Goal: Task Accomplishment & Management: Manage account settings

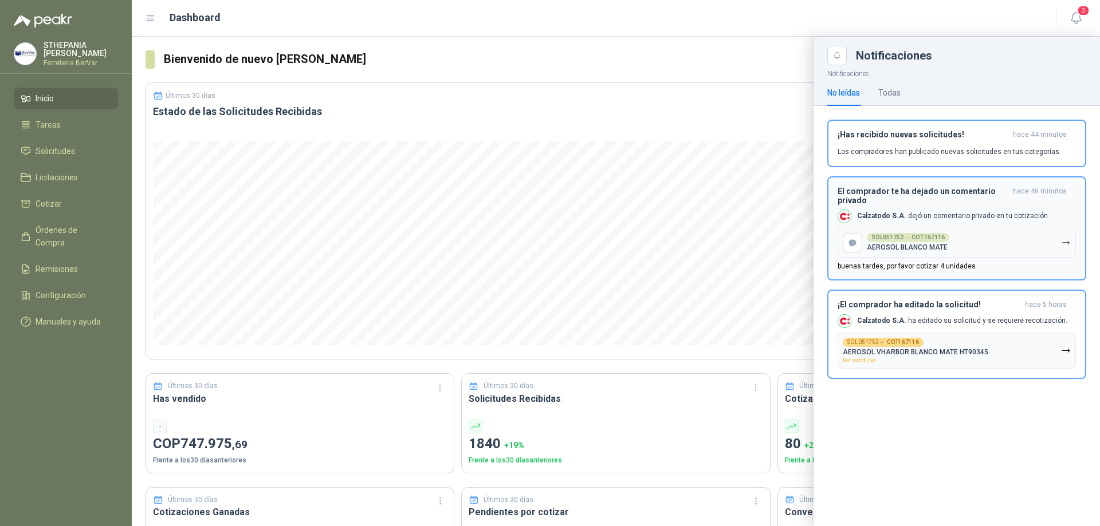
click at [954, 243] on button "SOL051752 → COT167116 AEROSOL BLANCO MATE" at bounding box center [957, 243] width 238 height 30
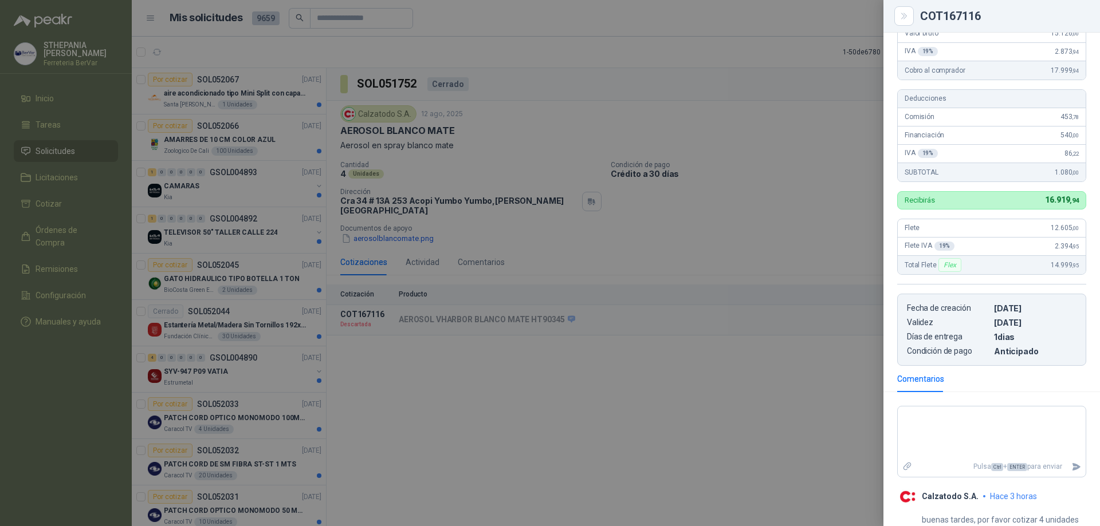
scroll to position [187, 0]
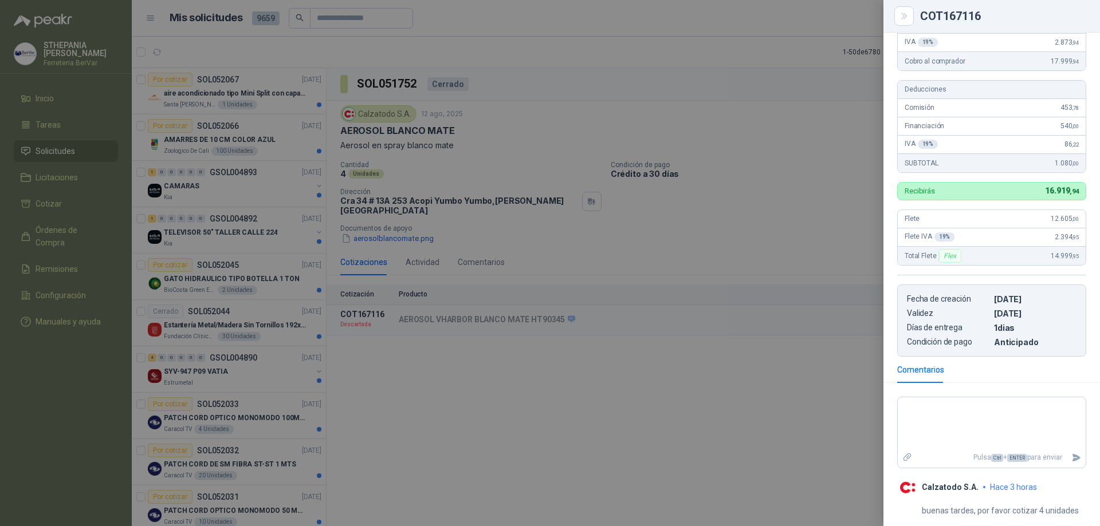
click at [716, 384] on div at bounding box center [550, 263] width 1100 height 526
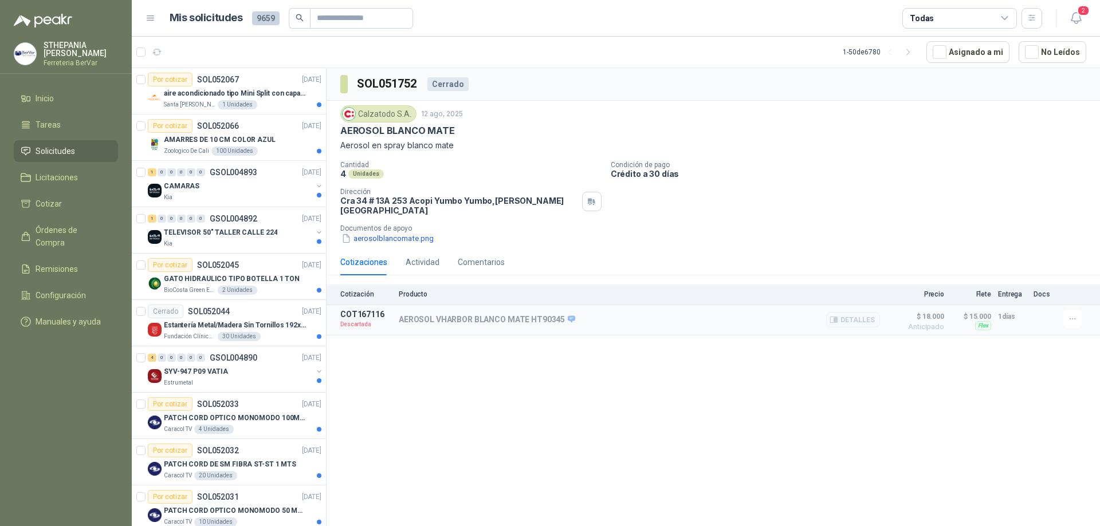
click at [414, 315] on p "AEROSOL VHARBOR BLANCO MATE HT90345" at bounding box center [487, 320] width 176 height 10
click at [930, 310] on span "$ 18.000" at bounding box center [915, 317] width 57 height 14
click at [420, 290] on p "Producto" at bounding box center [639, 294] width 481 height 8
click at [347, 285] on div "Cotización Producto Precio Flete Entrega Docs" at bounding box center [713, 295] width 773 height 21
click at [359, 310] on p "COT167116" at bounding box center [366, 314] width 52 height 9
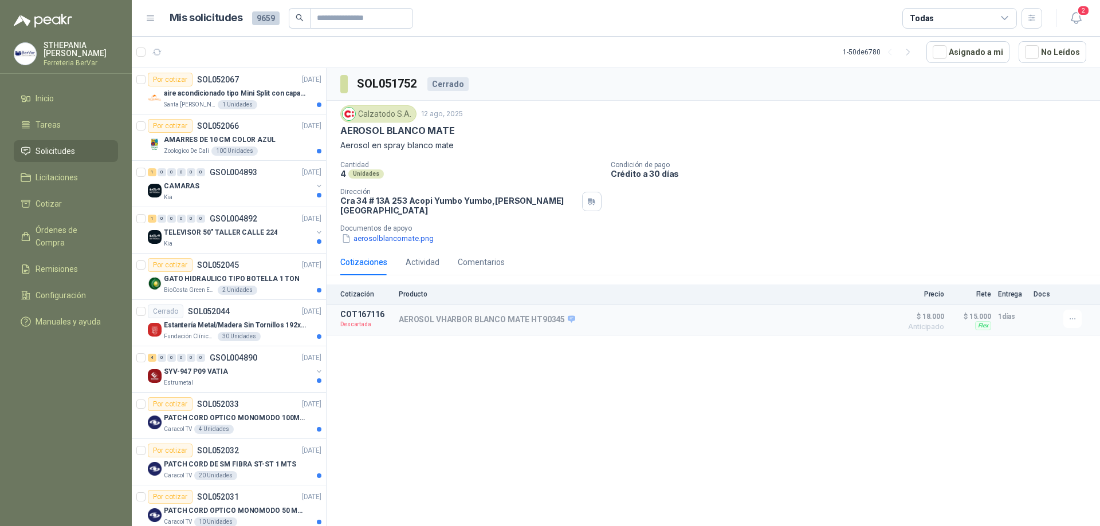
click at [429, 146] on p "Aerosol en spray blanco mate" at bounding box center [713, 145] width 746 height 13
click at [1071, 315] on icon "button" at bounding box center [1073, 320] width 10 height 10
click at [355, 319] on p "Descartada" at bounding box center [366, 324] width 52 height 11
click at [1079, 17] on icon "button" at bounding box center [1076, 18] width 14 height 14
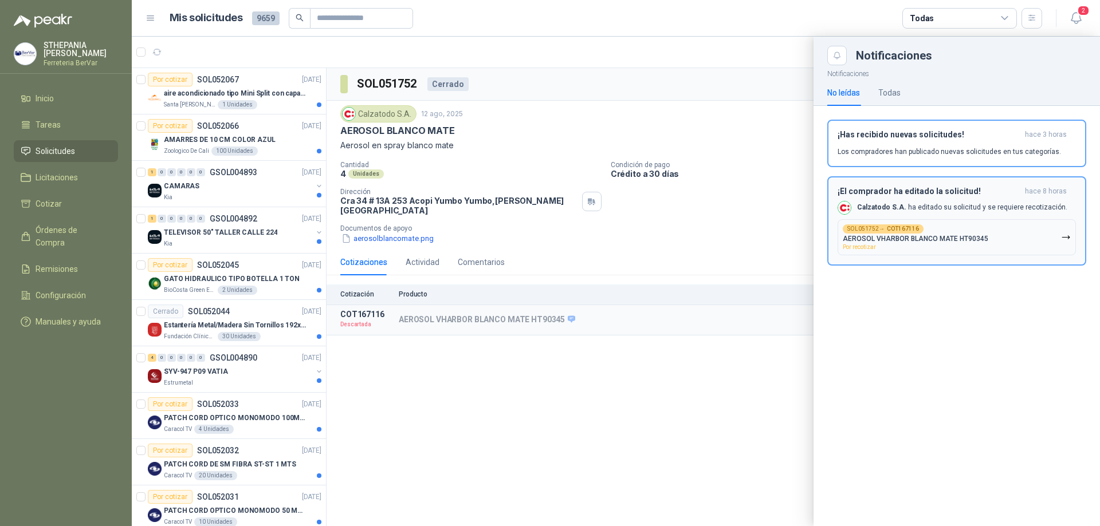
click at [856, 250] on span "Por recotizar" at bounding box center [859, 247] width 33 height 6
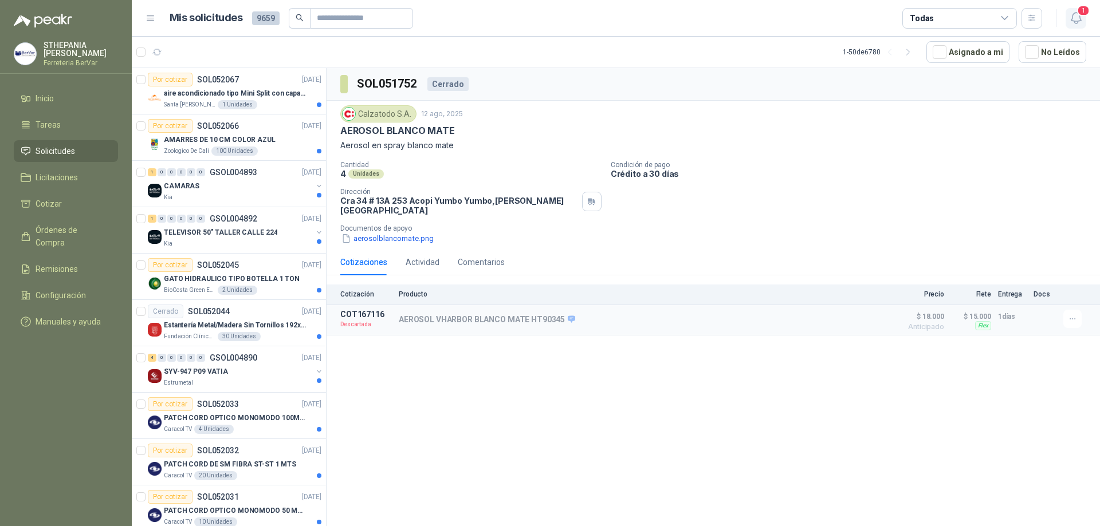
click at [1079, 22] on icon "button" at bounding box center [1076, 18] width 14 height 14
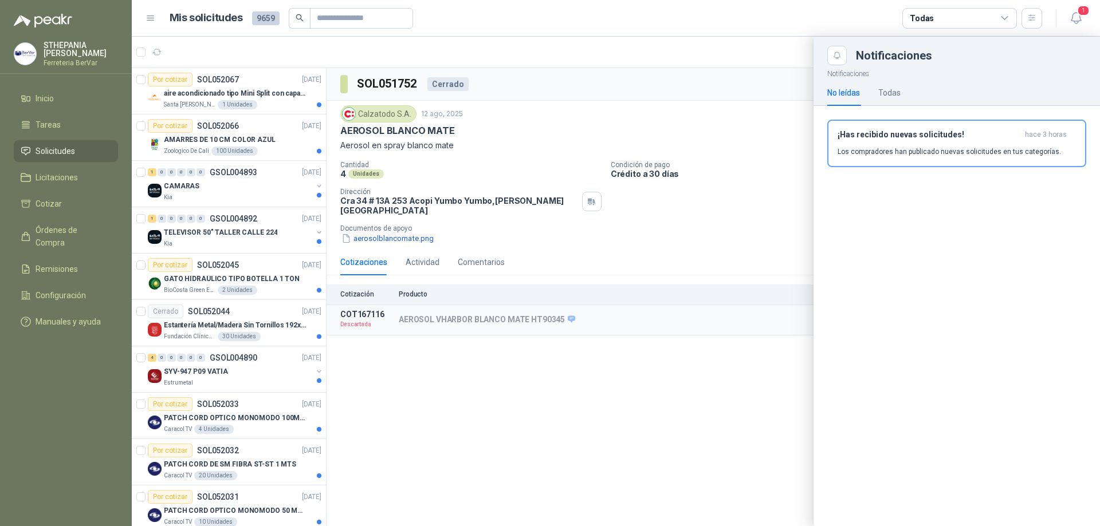
click at [731, 308] on div at bounding box center [616, 282] width 968 height 490
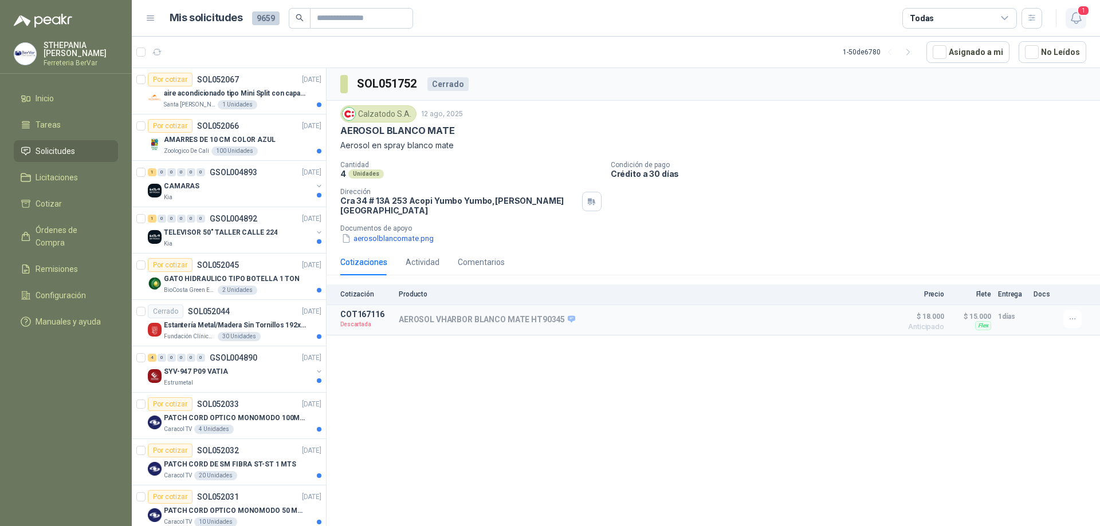
click at [1072, 15] on icon "button" at bounding box center [1076, 18] width 14 height 14
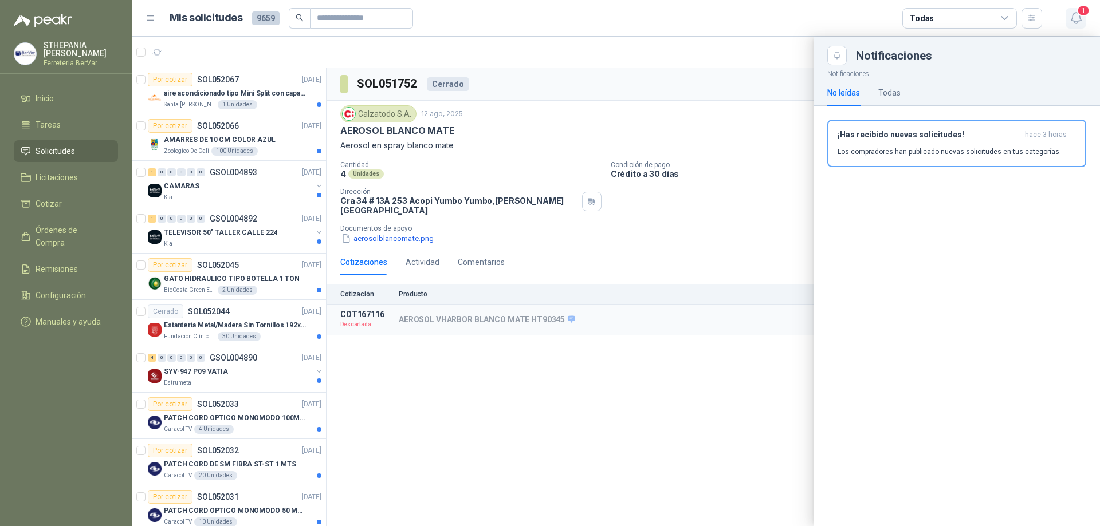
click at [1074, 13] on icon "button" at bounding box center [1076, 18] width 10 height 11
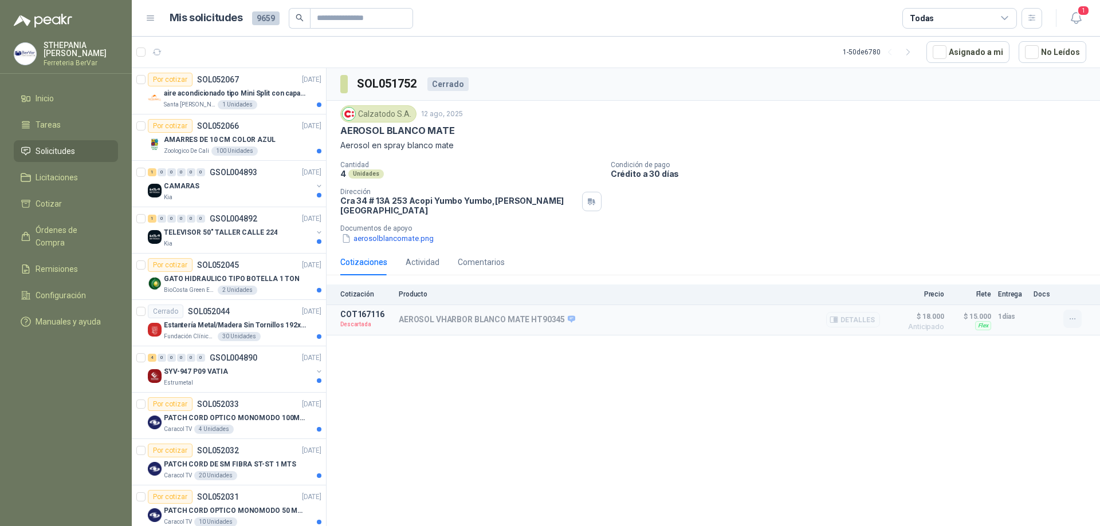
click at [1074, 315] on icon "button" at bounding box center [1073, 320] width 10 height 10
click at [866, 316] on button "Detalles" at bounding box center [853, 319] width 54 height 15
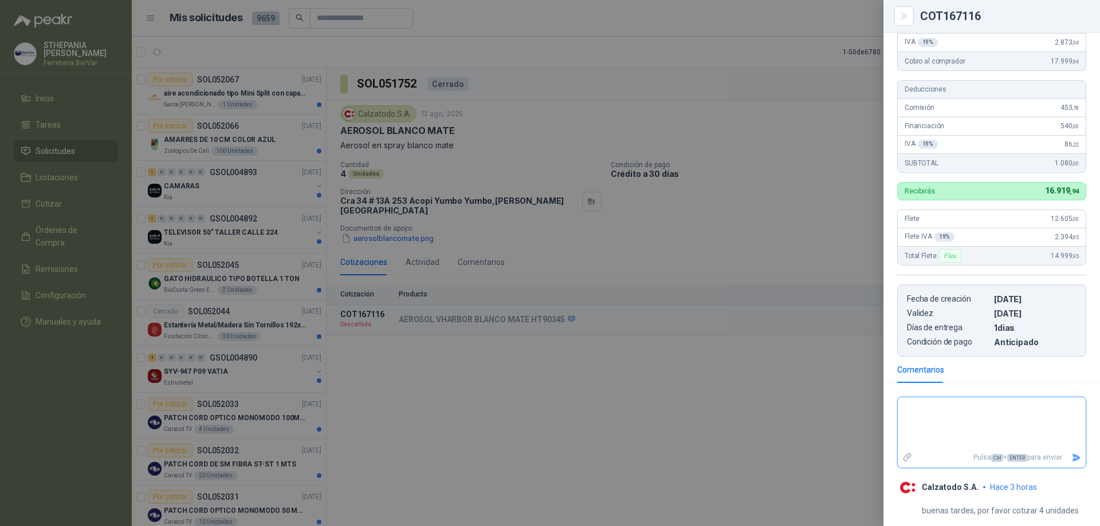
click at [961, 429] on textarea at bounding box center [992, 424] width 188 height 48
click at [1010, 509] on p "buenas tardes, por favor cotizar 4 unidades" at bounding box center [1000, 511] width 157 height 13
click at [914, 428] on textarea at bounding box center [992, 424] width 188 height 48
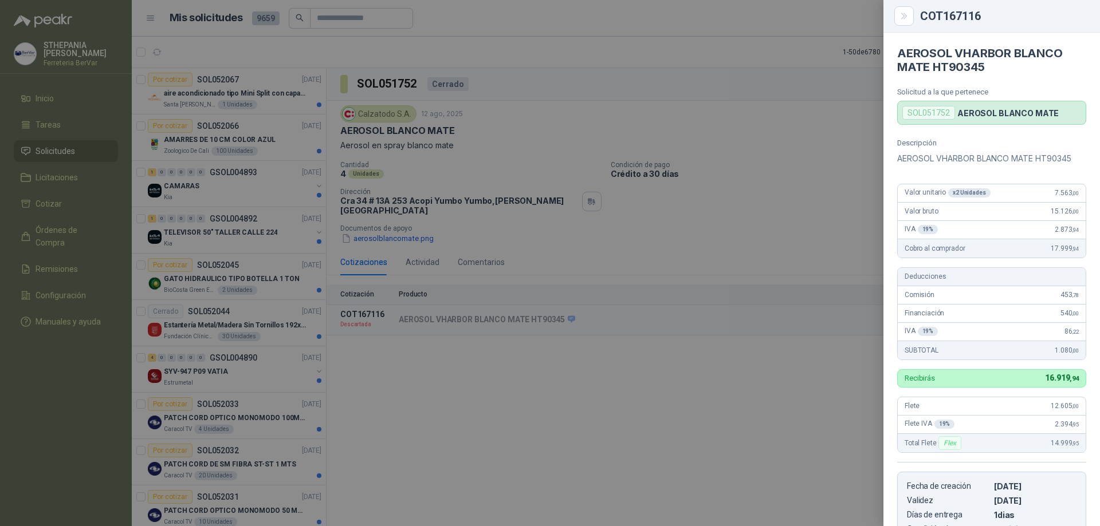
click at [980, 116] on p "AEROSOL BLANCO MATE" at bounding box center [1007, 113] width 101 height 10
click at [970, 193] on div "x 2 Unidades" at bounding box center [969, 192] width 42 height 9
click at [935, 109] on div "SOL051752" at bounding box center [928, 113] width 53 height 14
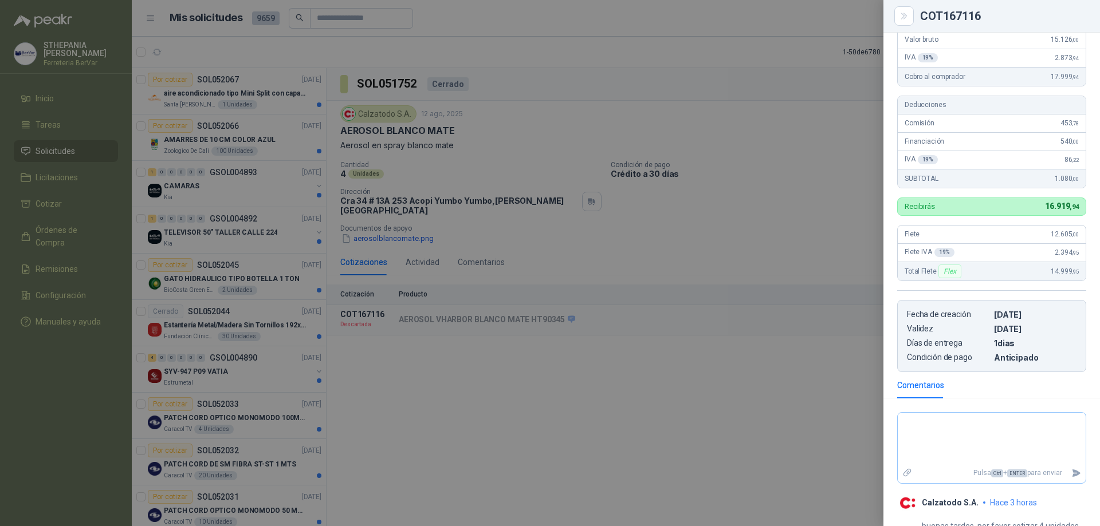
scroll to position [187, 0]
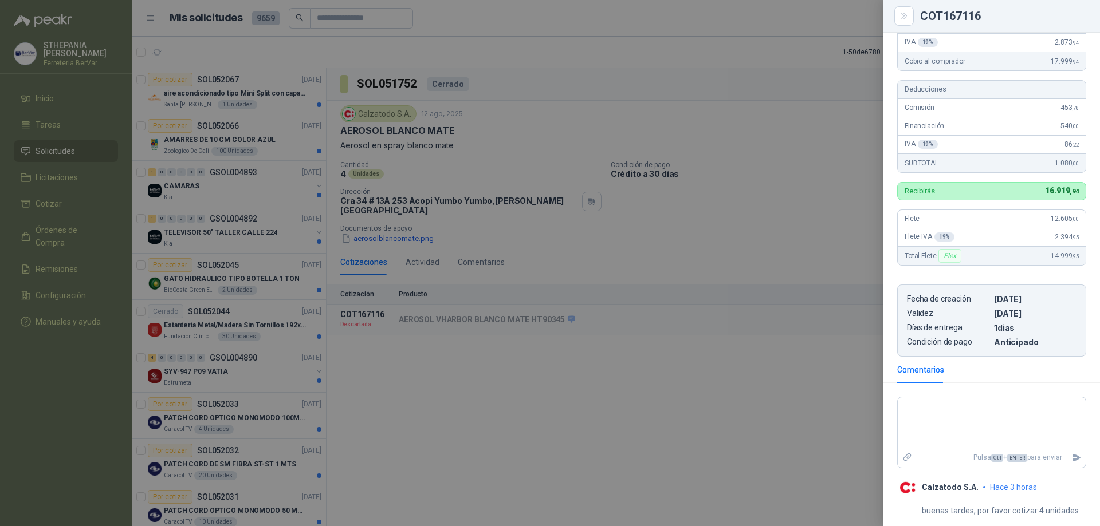
click at [1039, 504] on div "buenas tardes, por favor cotizar 4 unidades" at bounding box center [1000, 507] width 157 height 19
click at [961, 307] on article "Fecha de creación [DATE] Validez [DATE] Días de entrega 1 dias Condición de pag…" at bounding box center [991, 321] width 189 height 72
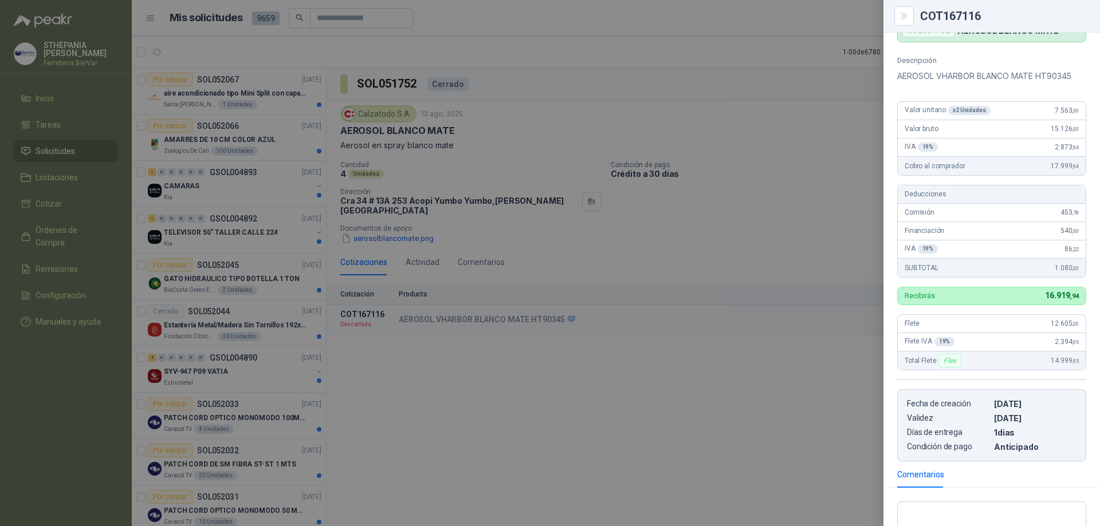
scroll to position [73, 0]
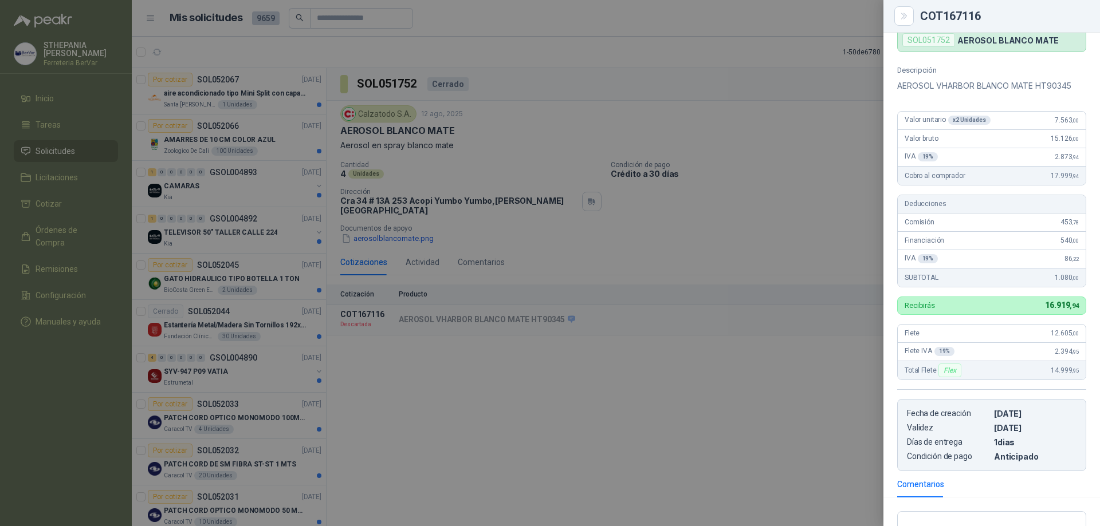
click at [945, 370] on div "Flex" at bounding box center [949, 371] width 22 height 14
click at [1055, 304] on span "16.919 ,94" at bounding box center [1062, 305] width 34 height 9
click at [999, 267] on div "IVA 19 % 86 ,22" at bounding box center [992, 259] width 188 height 18
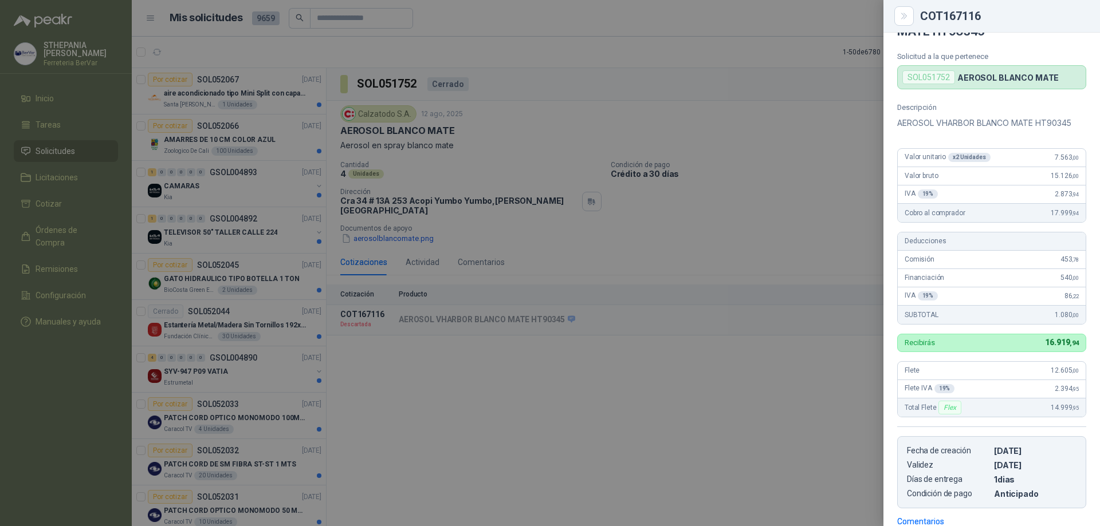
scroll to position [15, 0]
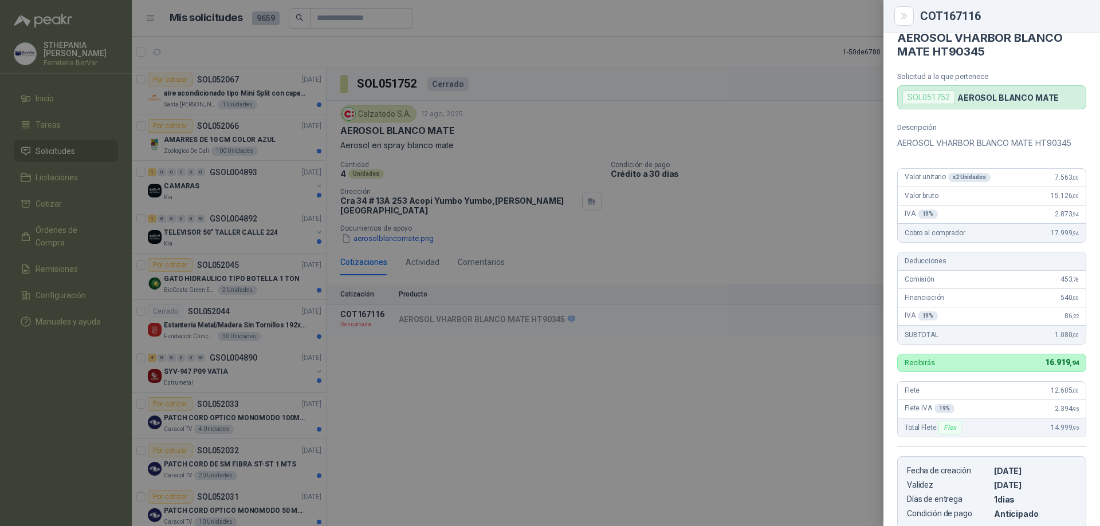
click at [940, 97] on div "SOL051752" at bounding box center [928, 98] width 53 height 14
click at [982, 99] on p "AEROSOL BLANCO MATE" at bounding box center [1007, 98] width 101 height 10
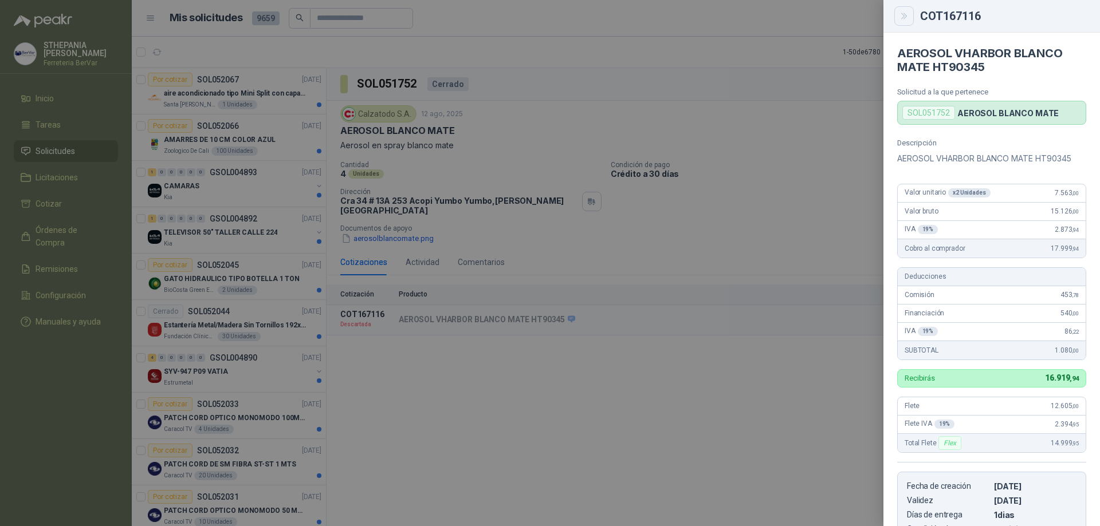
click at [907, 14] on icon "Close" at bounding box center [904, 16] width 10 height 10
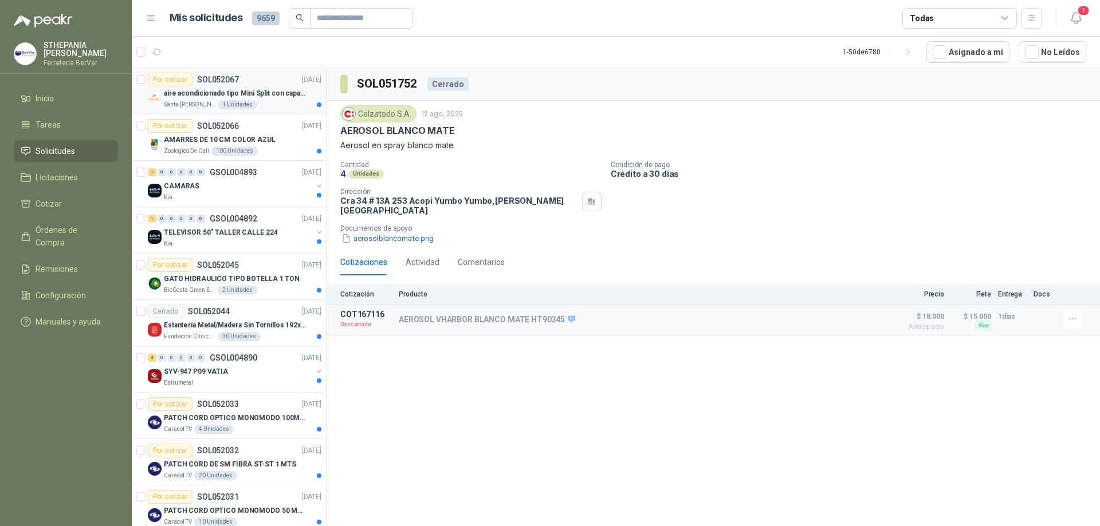
click at [249, 94] on p "aire acondicionado tipo Mini Split con capacidad de 12000 BTU a 110V o 220V" at bounding box center [235, 93] width 143 height 11
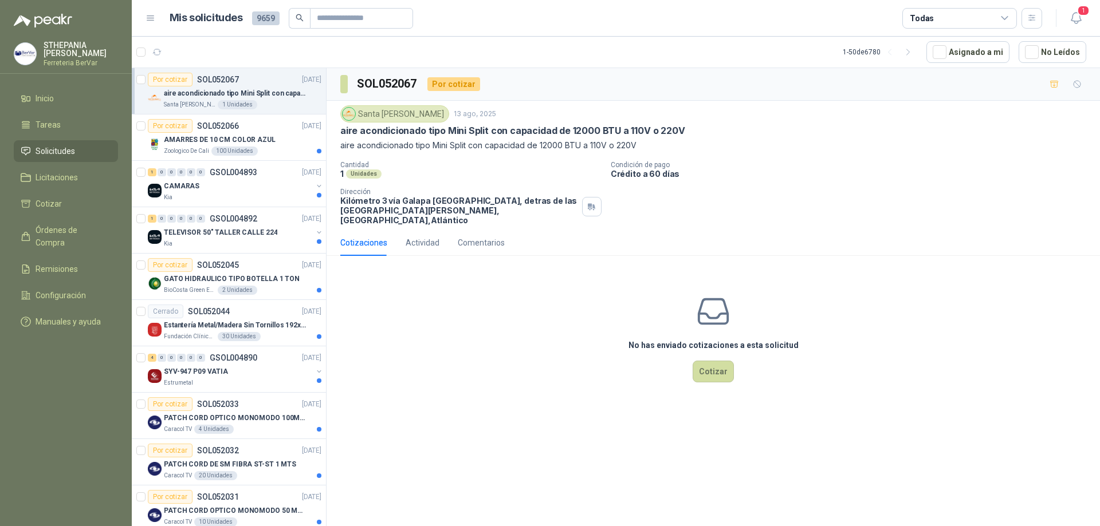
click at [966, 21] on div "Todas" at bounding box center [959, 18] width 115 height 21
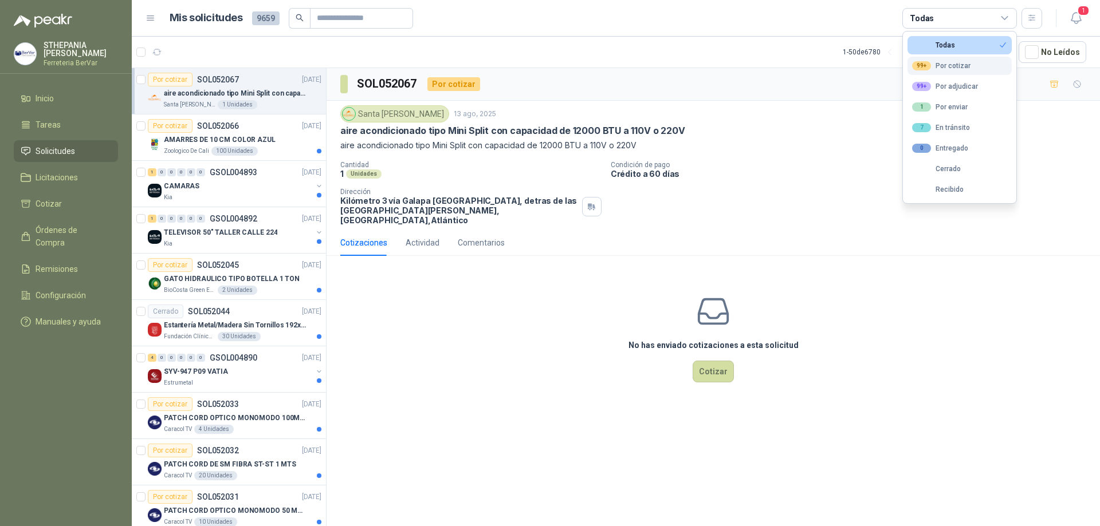
click at [976, 69] on button "99+ Por cotizar" at bounding box center [959, 66] width 104 height 18
click at [846, 108] on div "Santa [PERSON_NAME] [DATE]" at bounding box center [713, 113] width 746 height 17
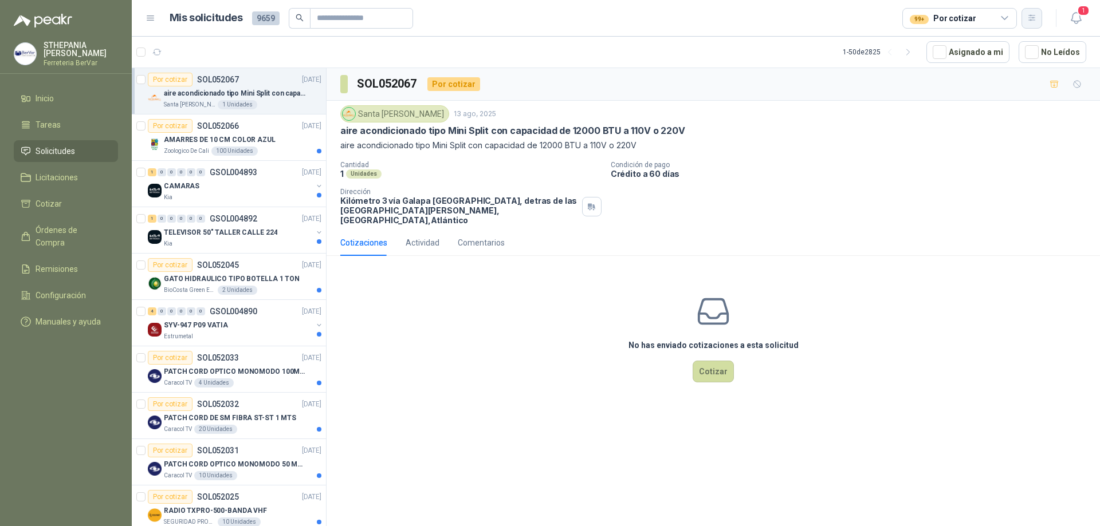
click at [1038, 18] on button "button" at bounding box center [1031, 18] width 21 height 21
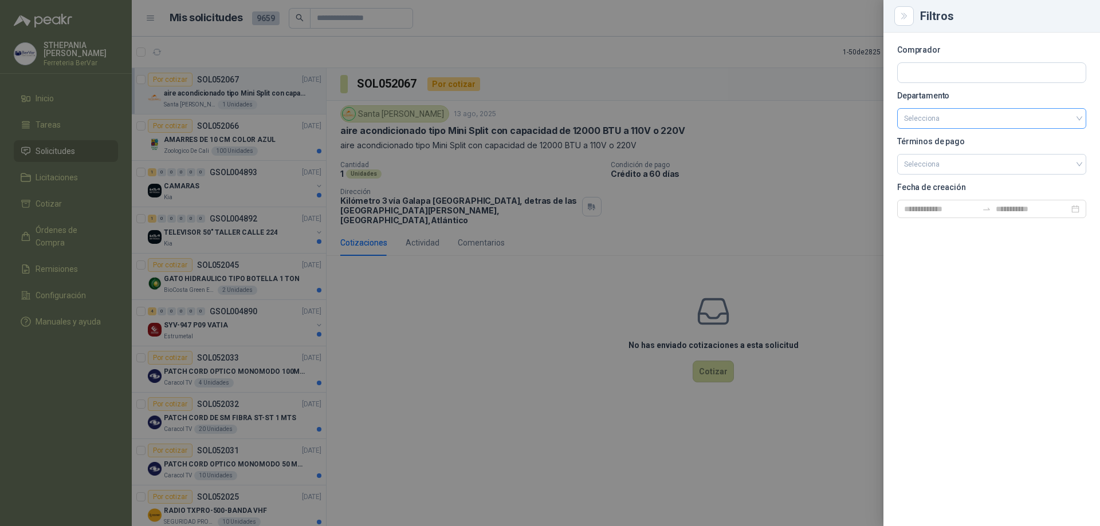
click at [948, 126] on input "search" at bounding box center [991, 118] width 175 height 19
type input "****"
click at [945, 148] on div "[PERSON_NAME][GEOGRAPHIC_DATA]" at bounding box center [991, 142] width 171 height 13
click at [920, 162] on input "search" at bounding box center [991, 163] width 175 height 17
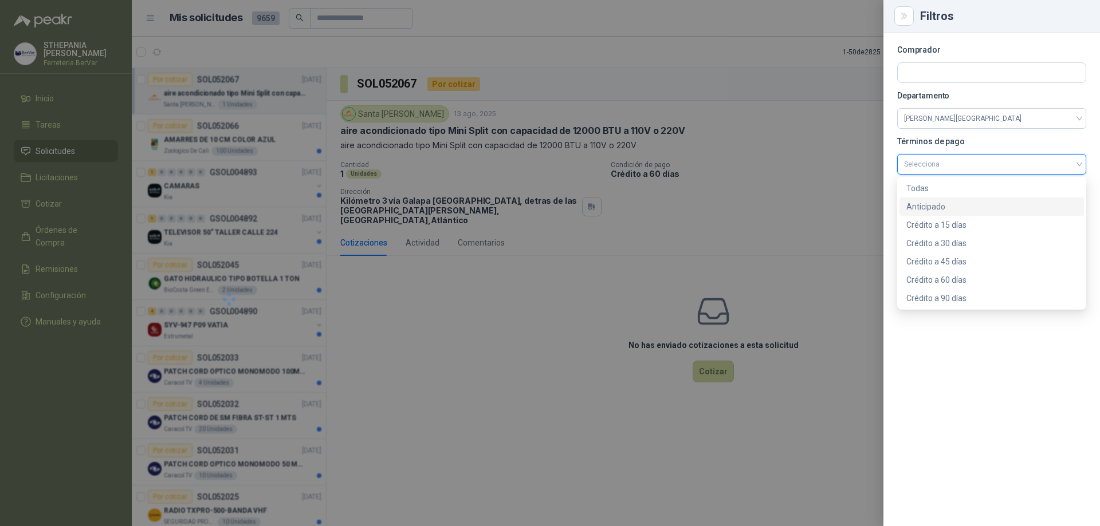
click at [935, 206] on div "Anticipado" at bounding box center [991, 207] width 171 height 13
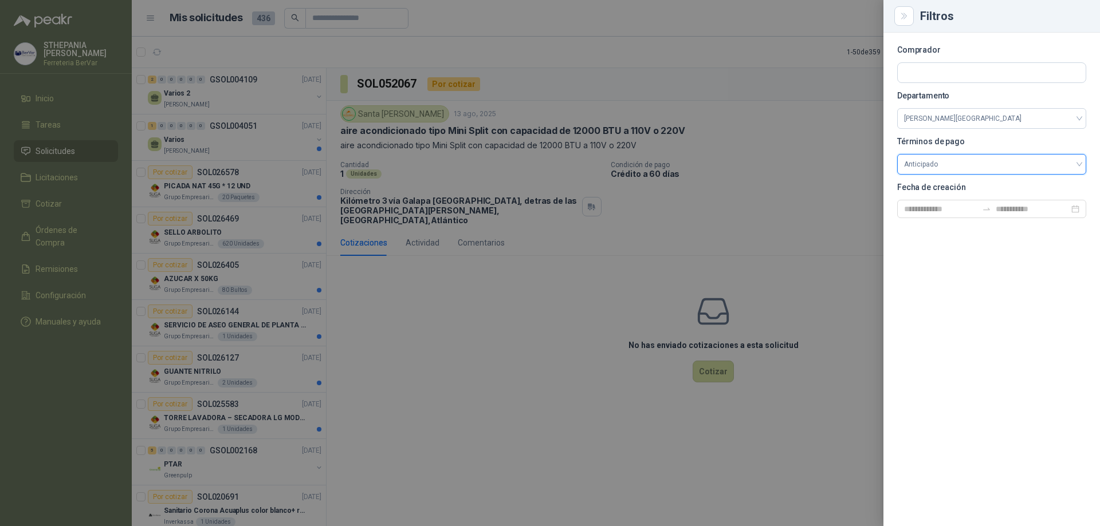
click at [781, 211] on div at bounding box center [550, 263] width 1100 height 526
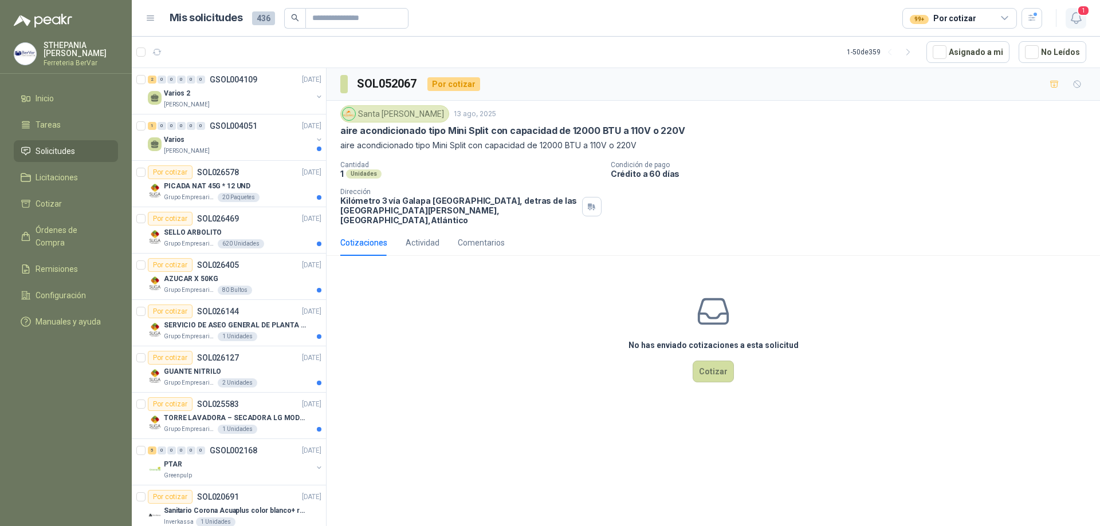
click at [1075, 14] on icon "button" at bounding box center [1076, 18] width 14 height 14
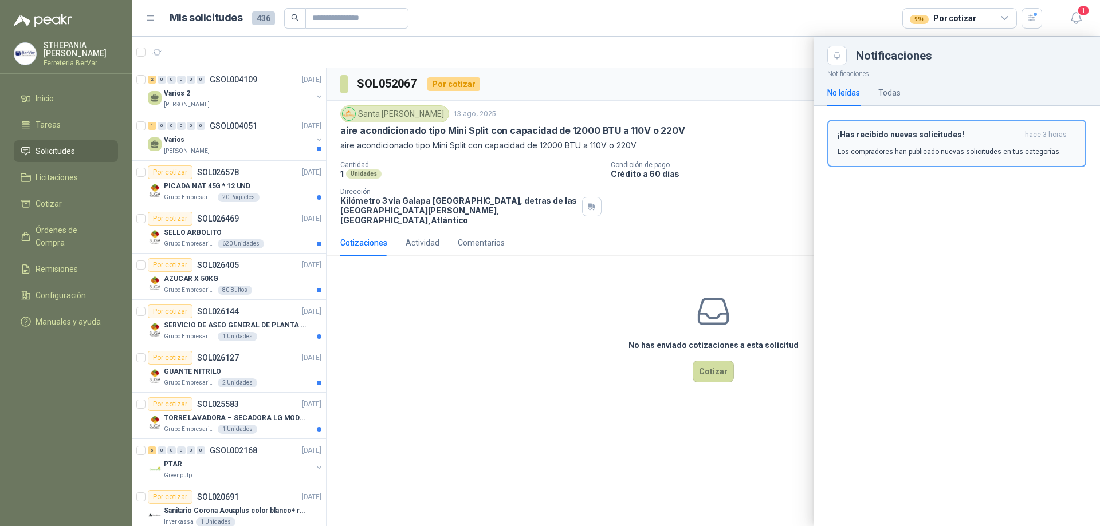
click at [930, 138] on h3 "¡Has recibido nuevas solicitudes!" at bounding box center [929, 135] width 183 height 10
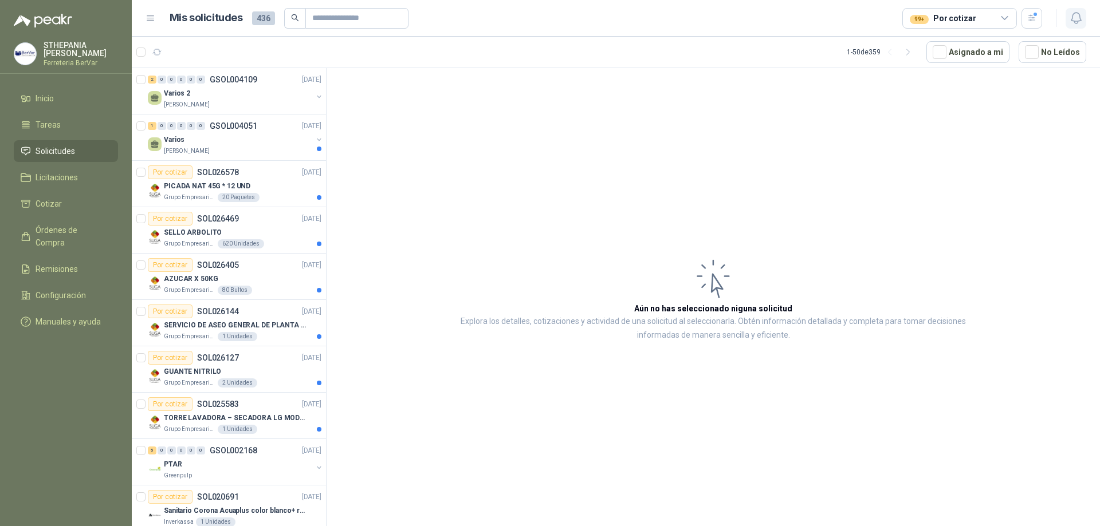
click at [1076, 17] on icon "button" at bounding box center [1076, 18] width 14 height 14
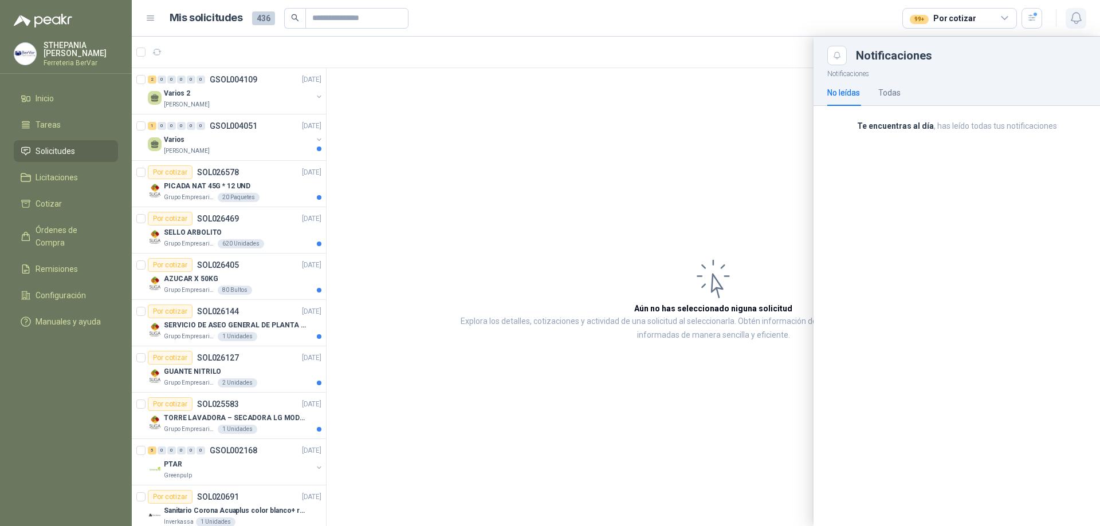
click at [1076, 17] on icon "button" at bounding box center [1076, 18] width 14 height 14
